Goal: Task Accomplishment & Management: Manage account settings

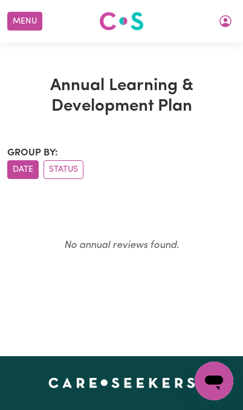
click at [221, 25] on icon "My Account" at bounding box center [225, 21] width 12 height 12
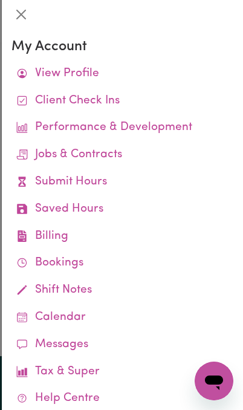
click at [103, 180] on link "Submit Hours" at bounding box center [122, 182] width 222 height 27
click at [103, 181] on link "Submit Hours" at bounding box center [122, 182] width 222 height 27
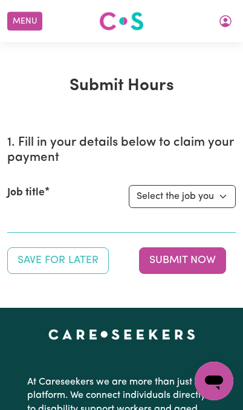
click at [223, 16] on icon "My Account" at bounding box center [225, 21] width 12 height 12
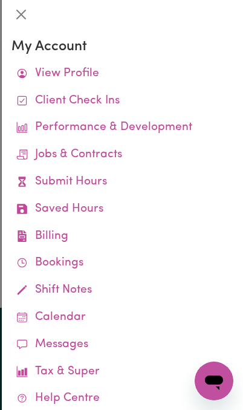
click at [102, 210] on link "Saved Hours" at bounding box center [122, 209] width 222 height 27
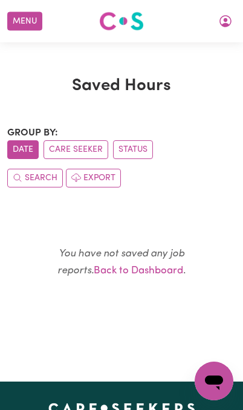
click at [141, 273] on link "Back to Dashboard" at bounding box center [138, 270] width 89 height 10
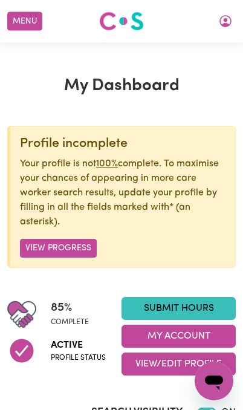
click at [224, 24] on icon "My Account" at bounding box center [225, 21] width 12 height 12
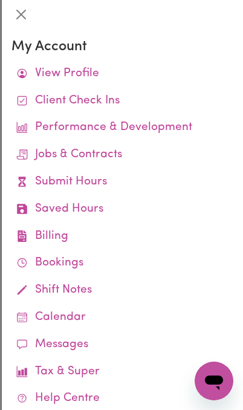
click at [145, 155] on link "Jobs & Contracts" at bounding box center [122, 154] width 222 height 27
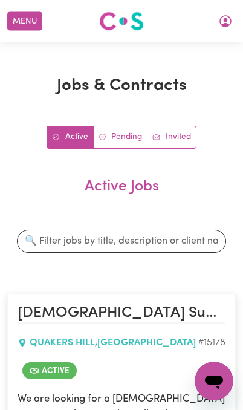
click at [221, 20] on icon "My Account" at bounding box center [225, 21] width 15 height 15
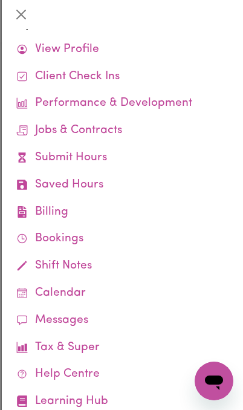
scroll to position [27, 0]
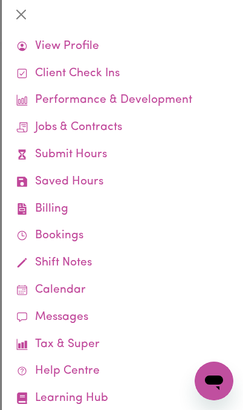
click at [0, 0] on link "Job Reports" at bounding box center [0, 0] width 0 height 0
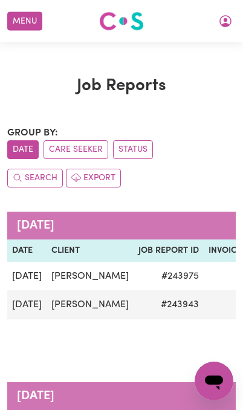
click at [155, 307] on td "# 243943" at bounding box center [169, 304] width 70 height 29
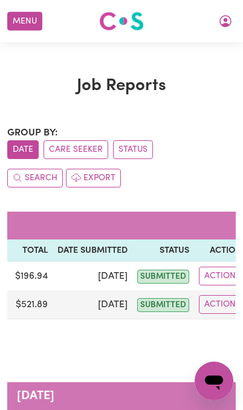
scroll to position [0, 304]
click at [203, 307] on button "Actions" at bounding box center [222, 304] width 47 height 19
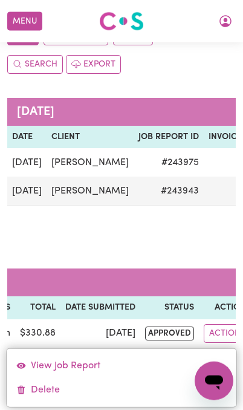
scroll to position [0, 0]
